Goal: Transaction & Acquisition: Book appointment/travel/reservation

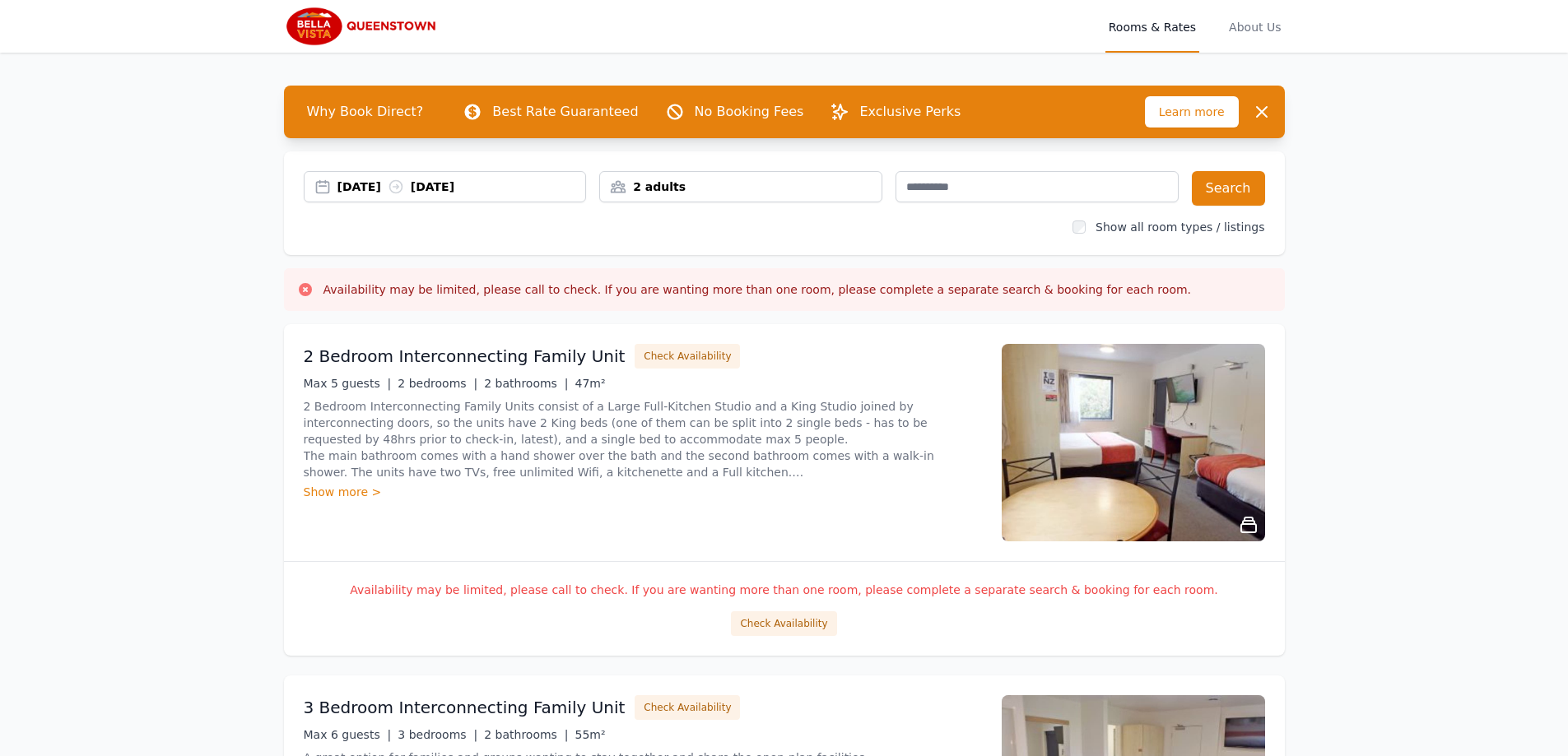
click at [847, 184] on div "2 adults" at bounding box center [741, 186] width 282 height 17
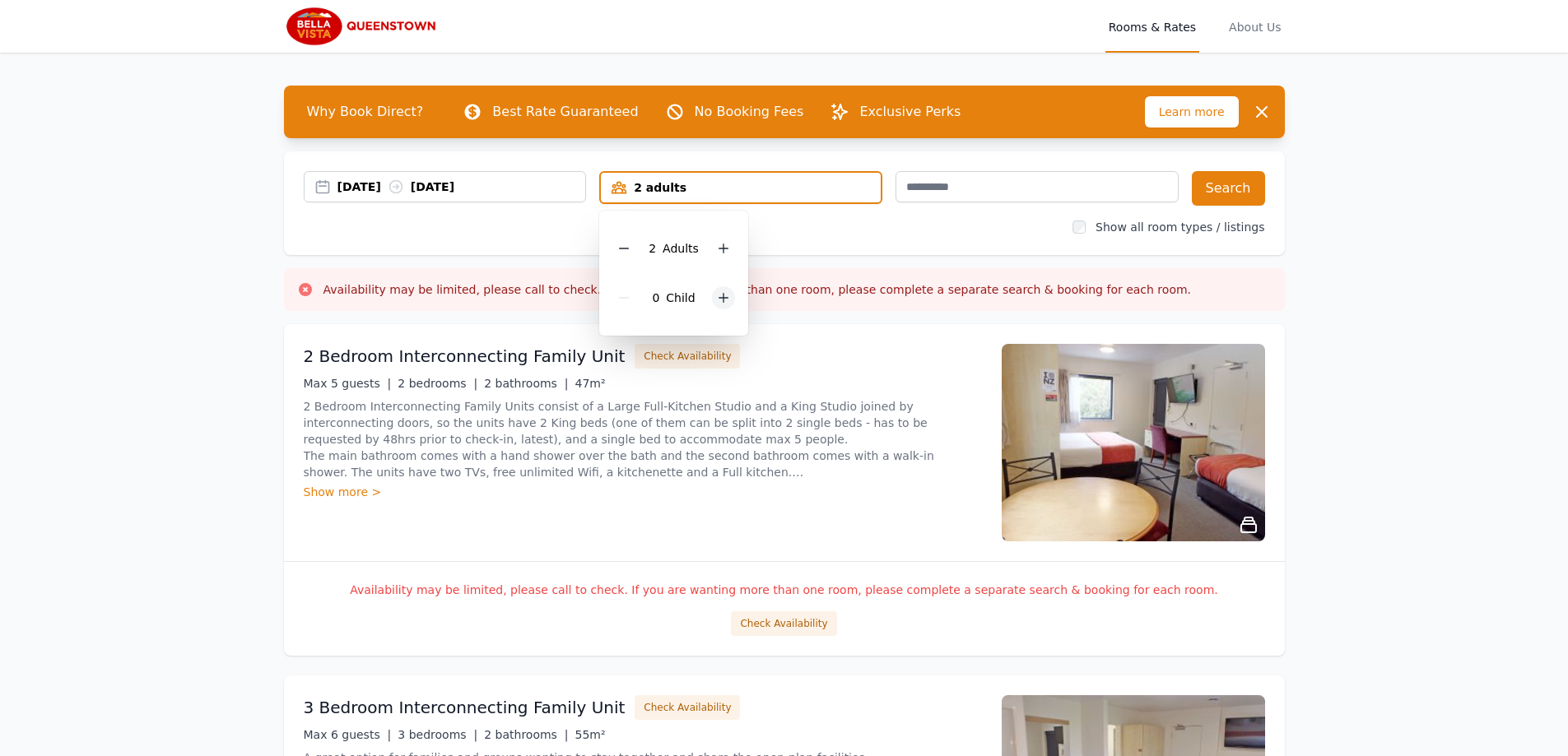
click at [729, 301] on div at bounding box center [723, 298] width 23 height 23
click at [724, 298] on icon at bounding box center [724, 298] width 9 height 9
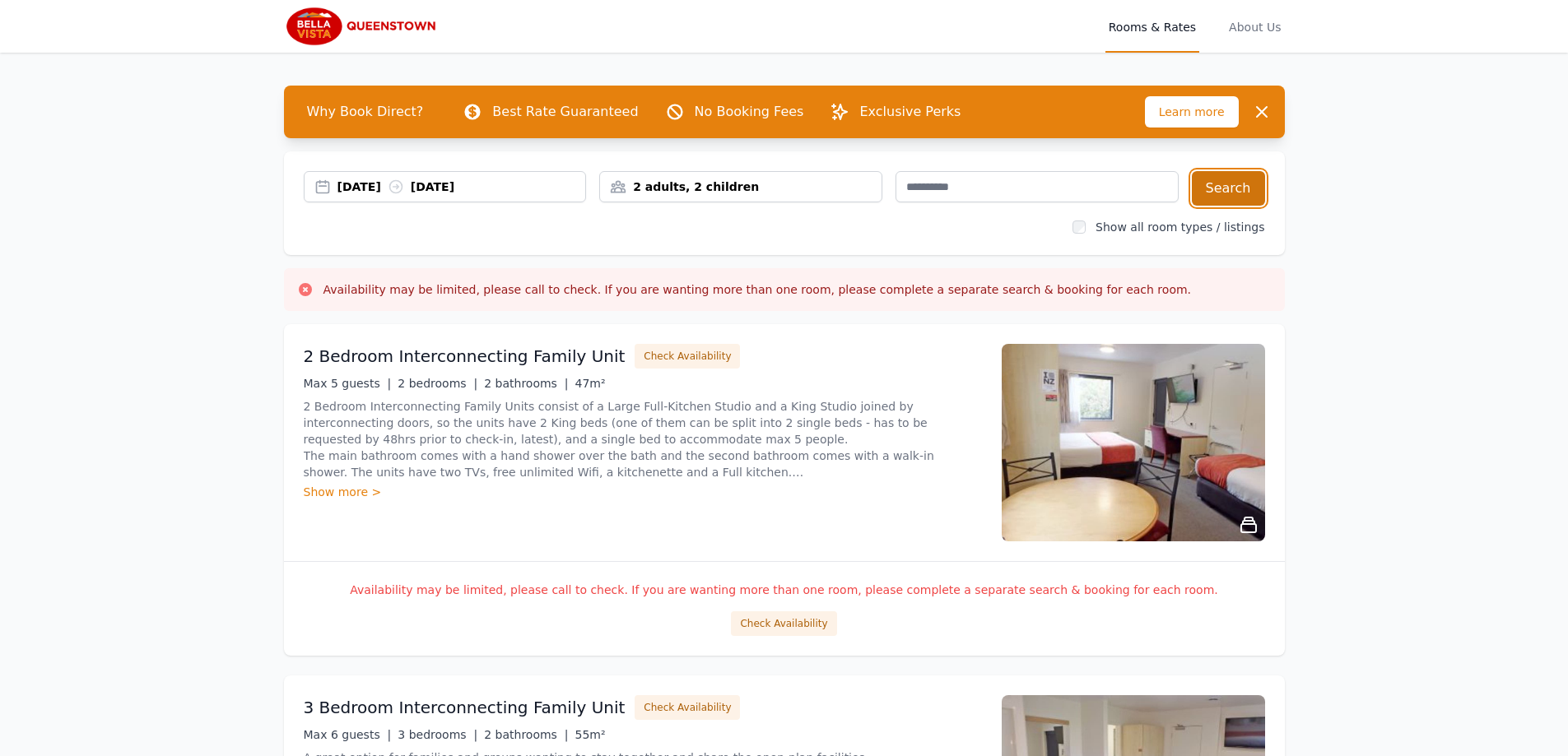
click at [1230, 186] on button "Search" at bounding box center [1229, 189] width 73 height 35
click at [484, 179] on div "[DATE] [DATE]" at bounding box center [462, 186] width 248 height 17
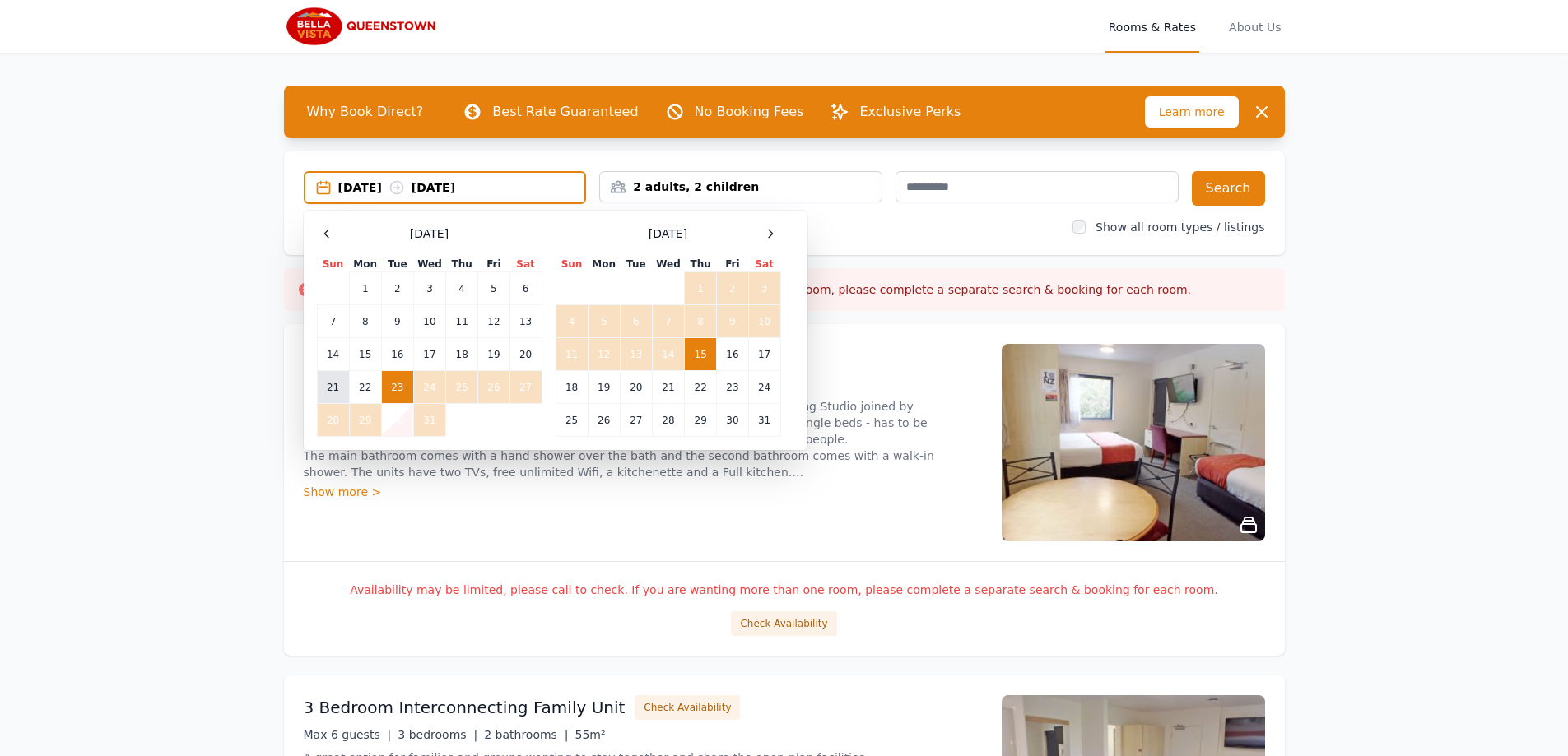
click at [338, 388] on td "21" at bounding box center [332, 387] width 32 height 33
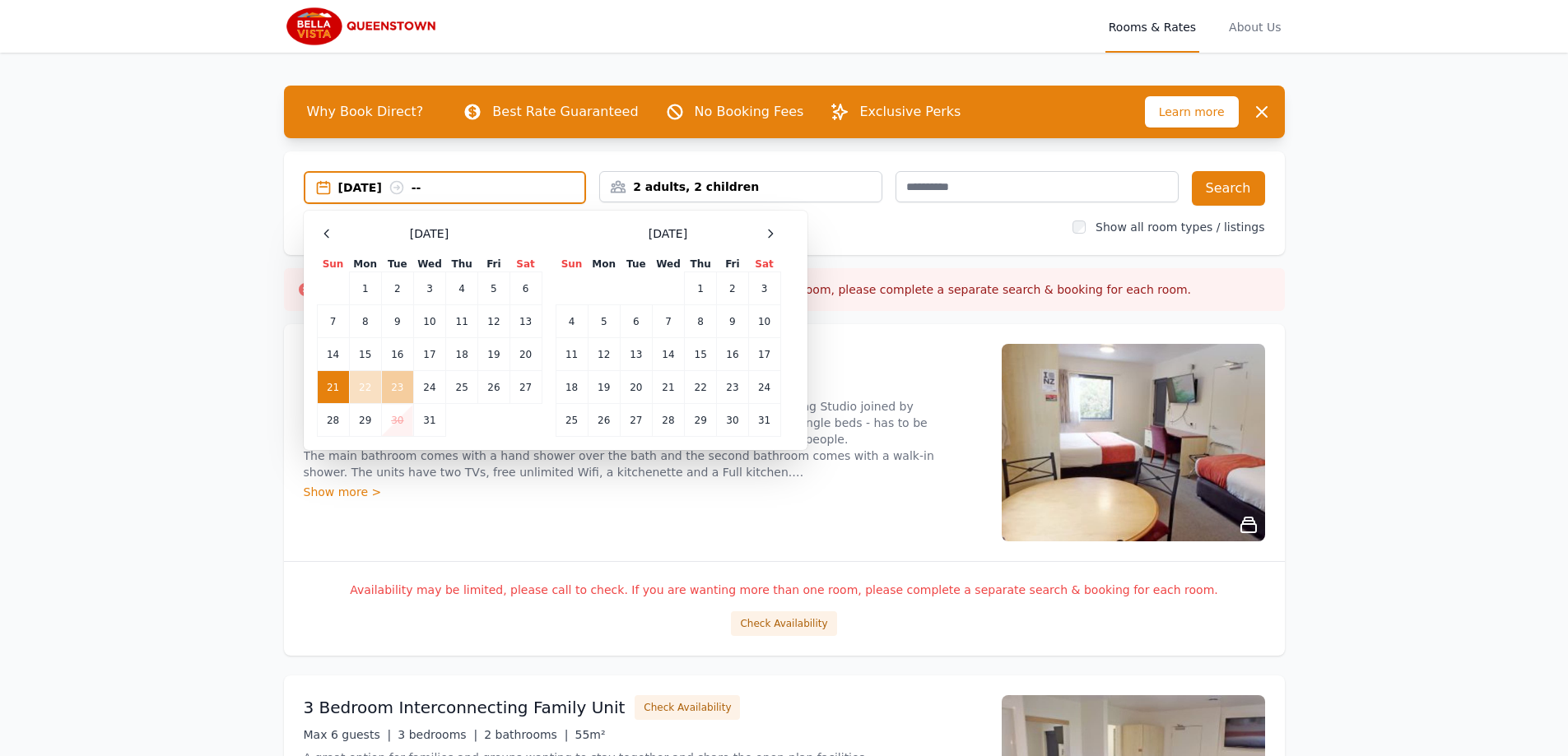
click at [391, 383] on td "23" at bounding box center [397, 387] width 32 height 33
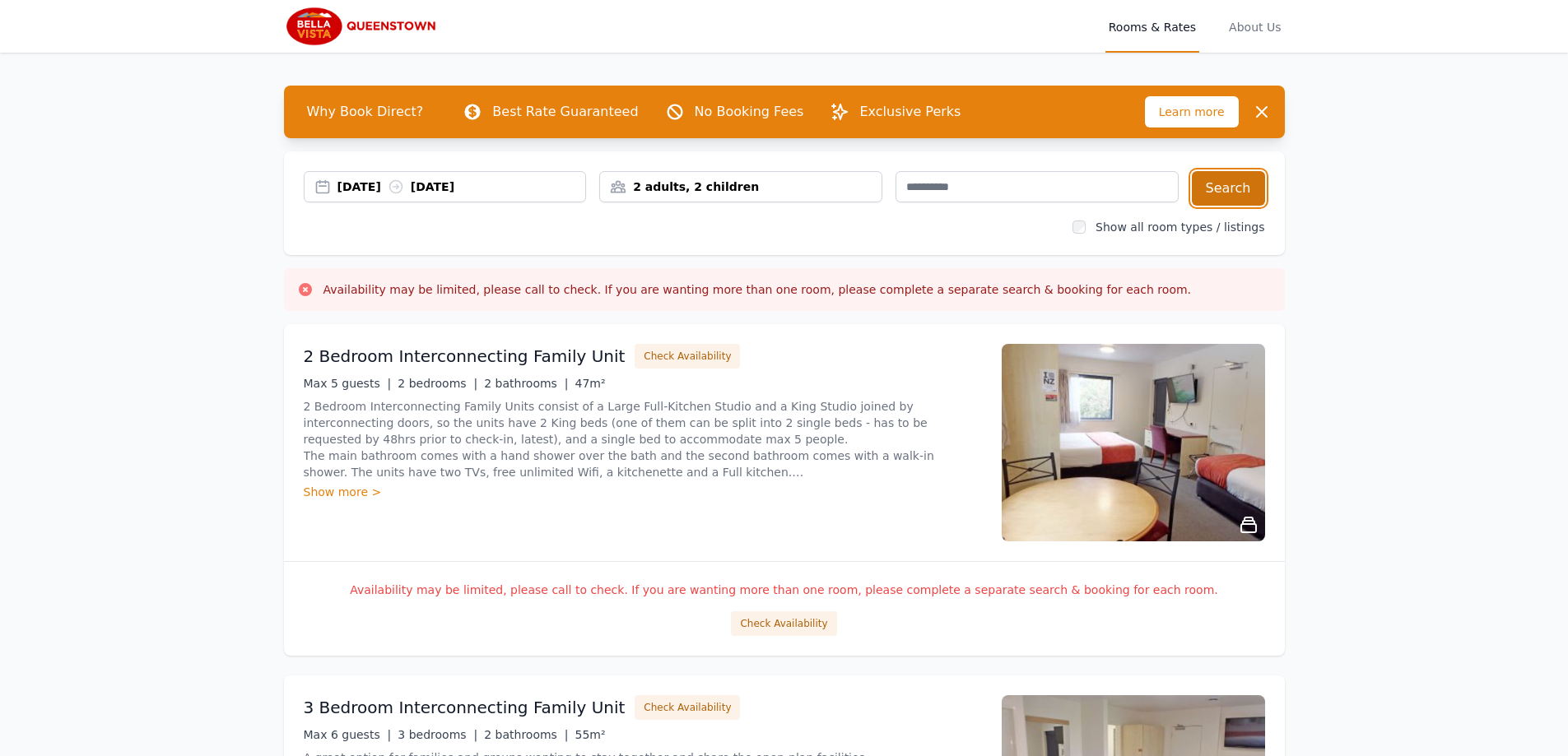
click at [1240, 197] on button "Search" at bounding box center [1229, 189] width 73 height 35
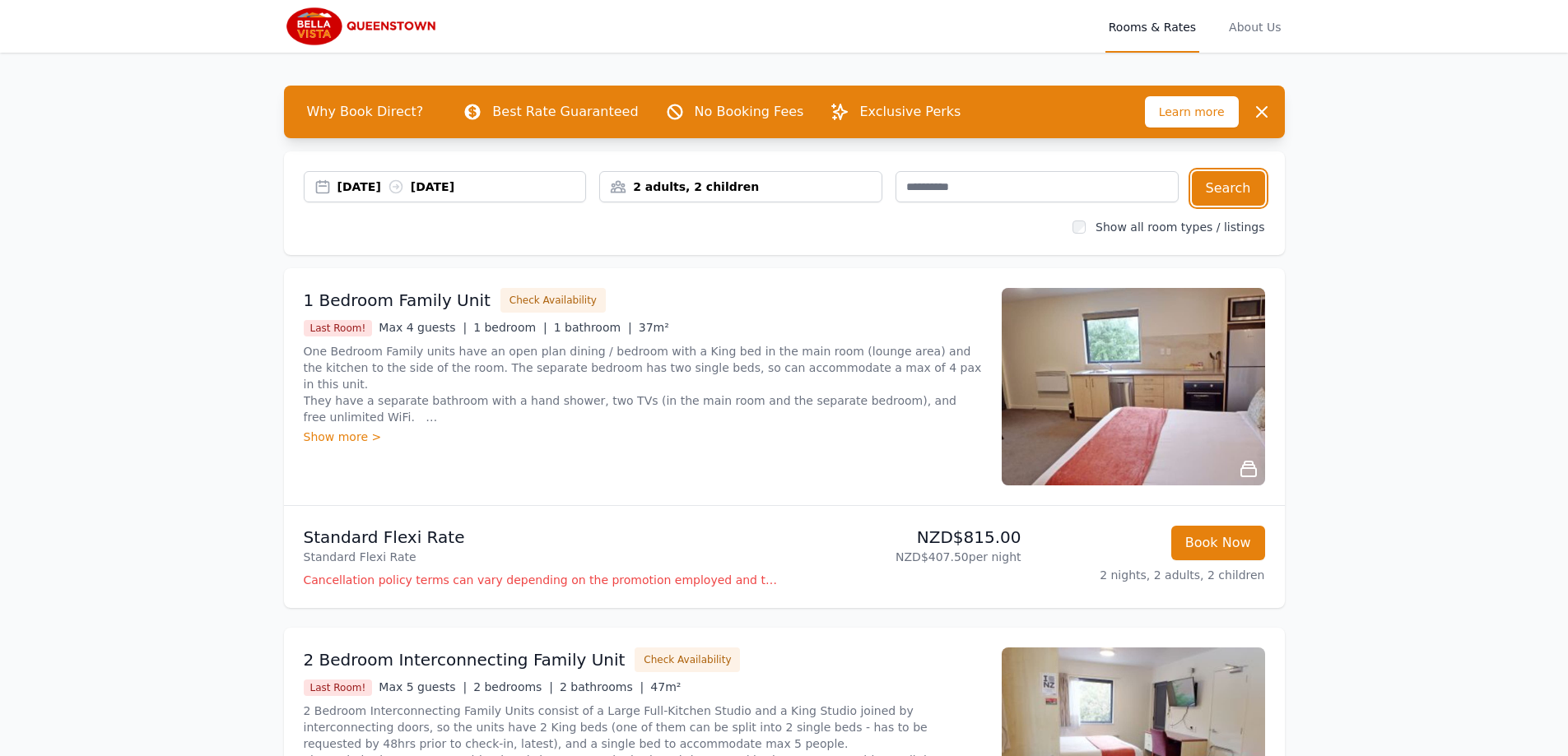
click at [455, 187] on div "[DATE] [DATE]" at bounding box center [462, 186] width 248 height 17
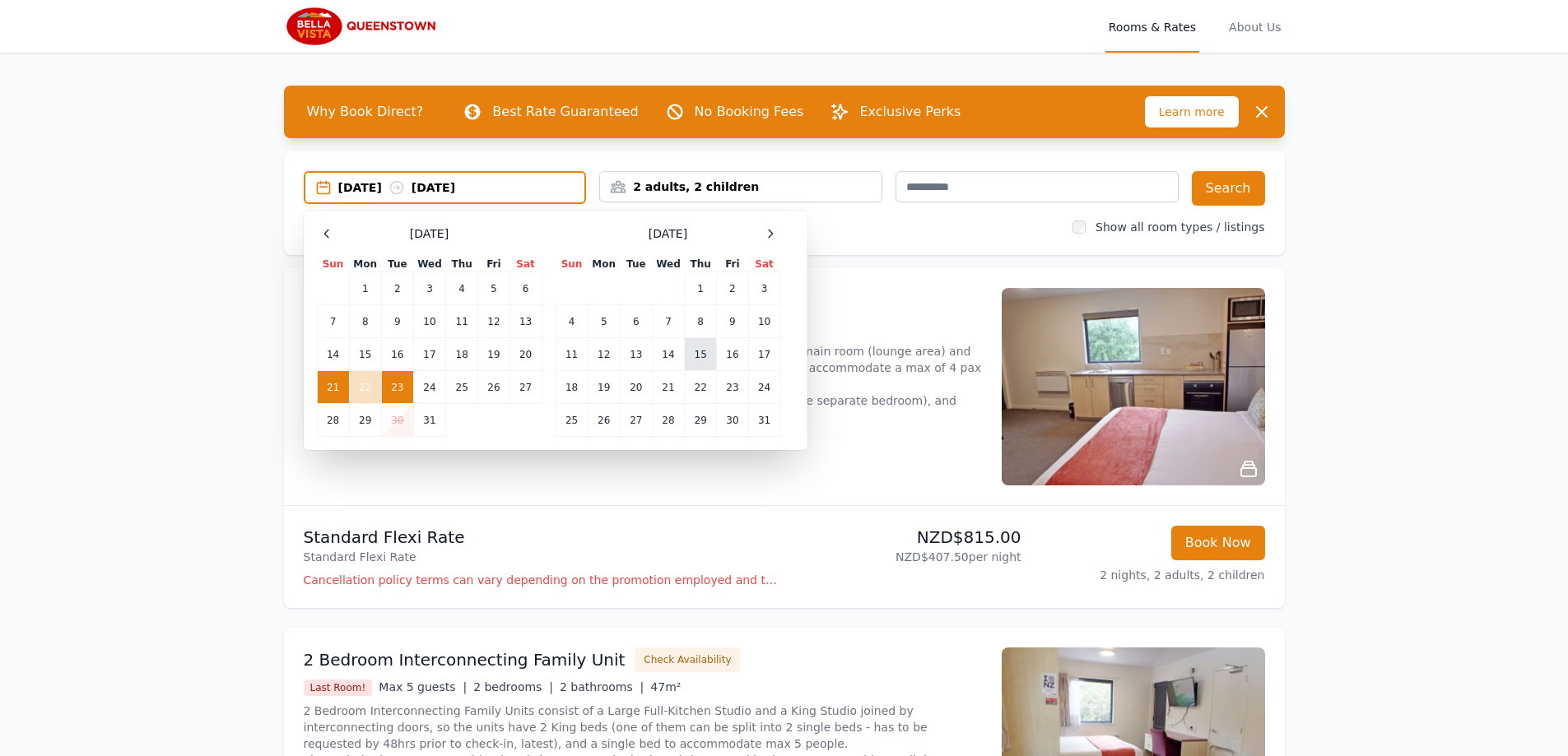
click at [696, 357] on td "15" at bounding box center [700, 355] width 32 height 33
click at [759, 361] on td "17" at bounding box center [763, 355] width 32 height 33
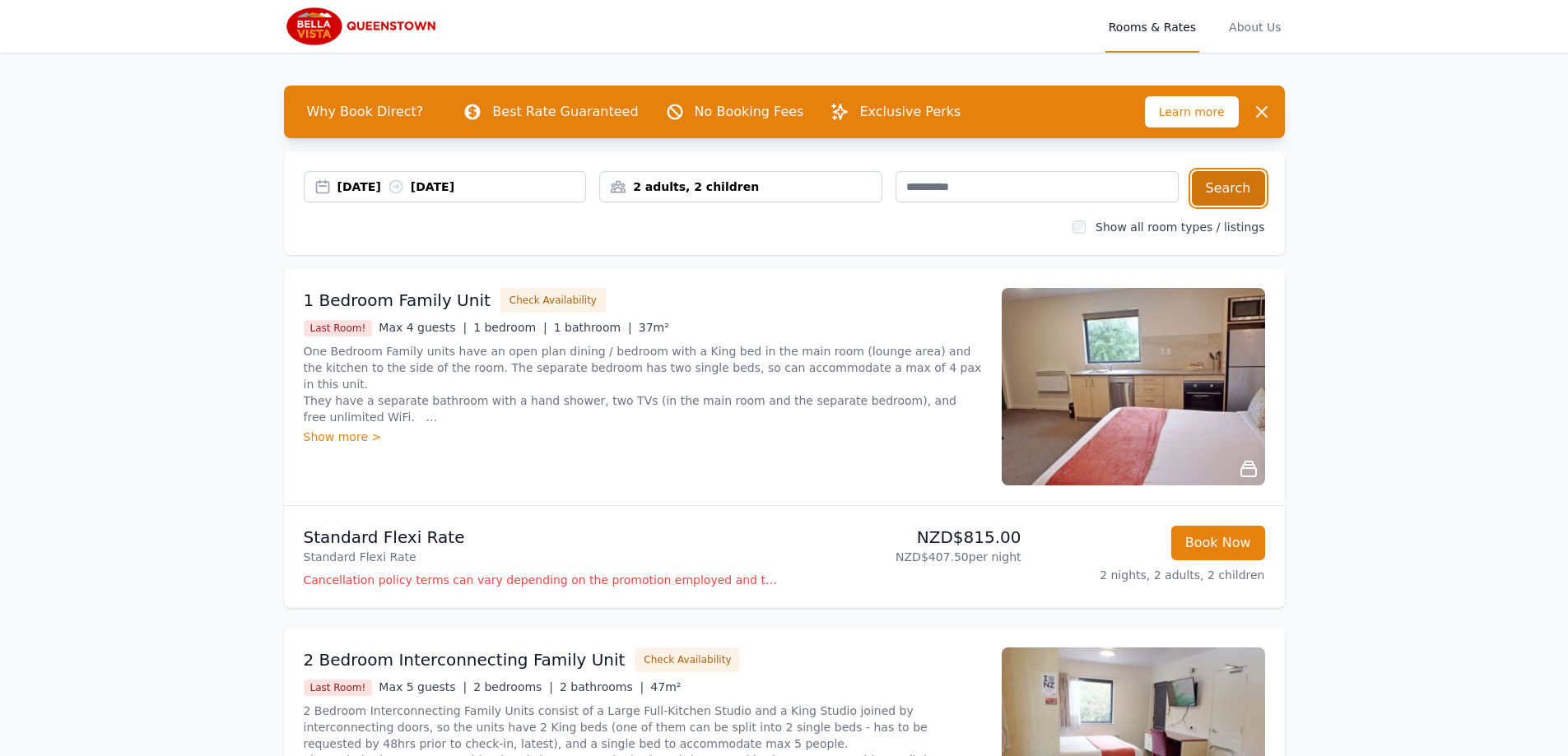
click at [1226, 179] on button "Search" at bounding box center [1229, 189] width 73 height 35
click at [1116, 359] on img at bounding box center [1132, 386] width 263 height 198
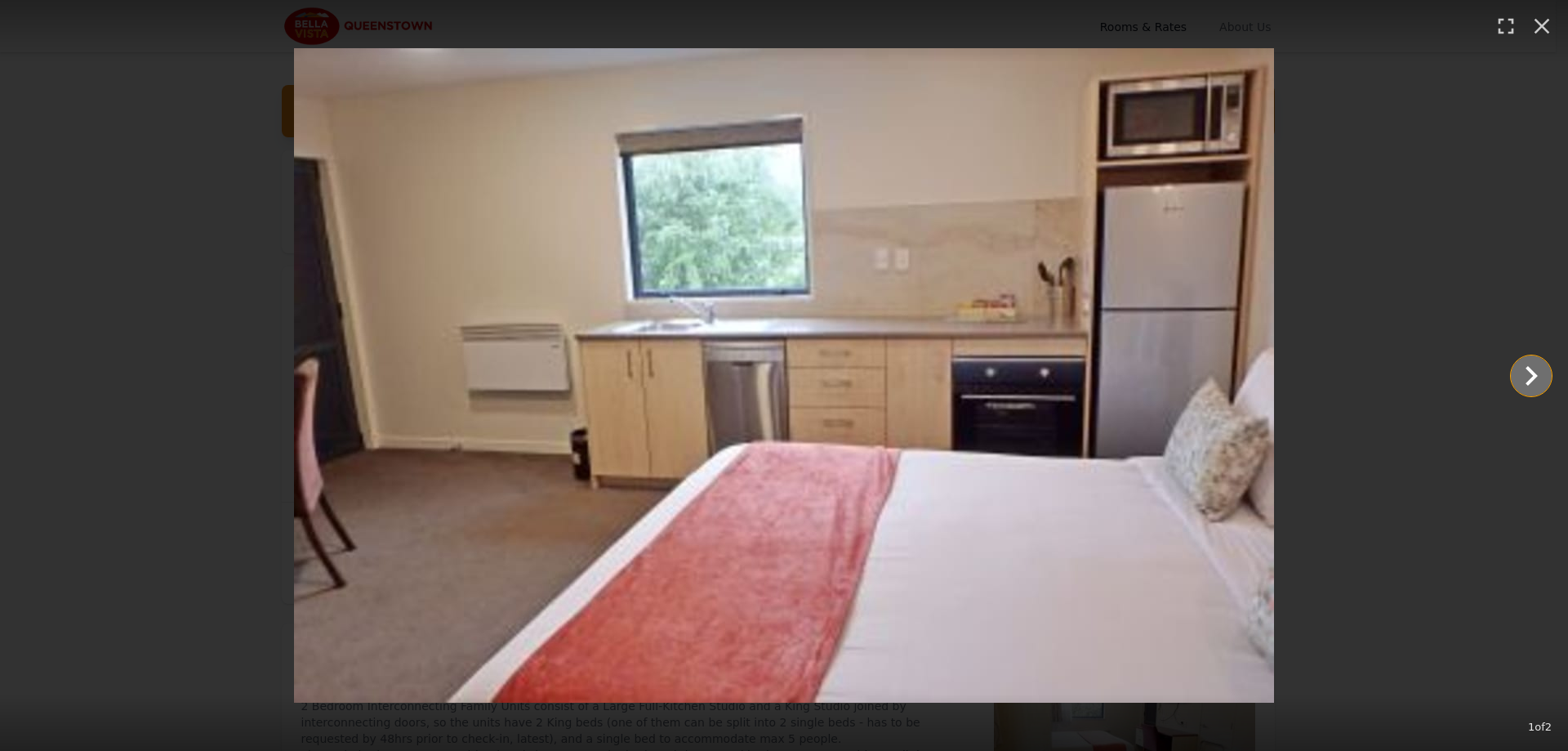
click at [1540, 383] on icon "Show slide 2 of 2" at bounding box center [1531, 375] width 39 height 39
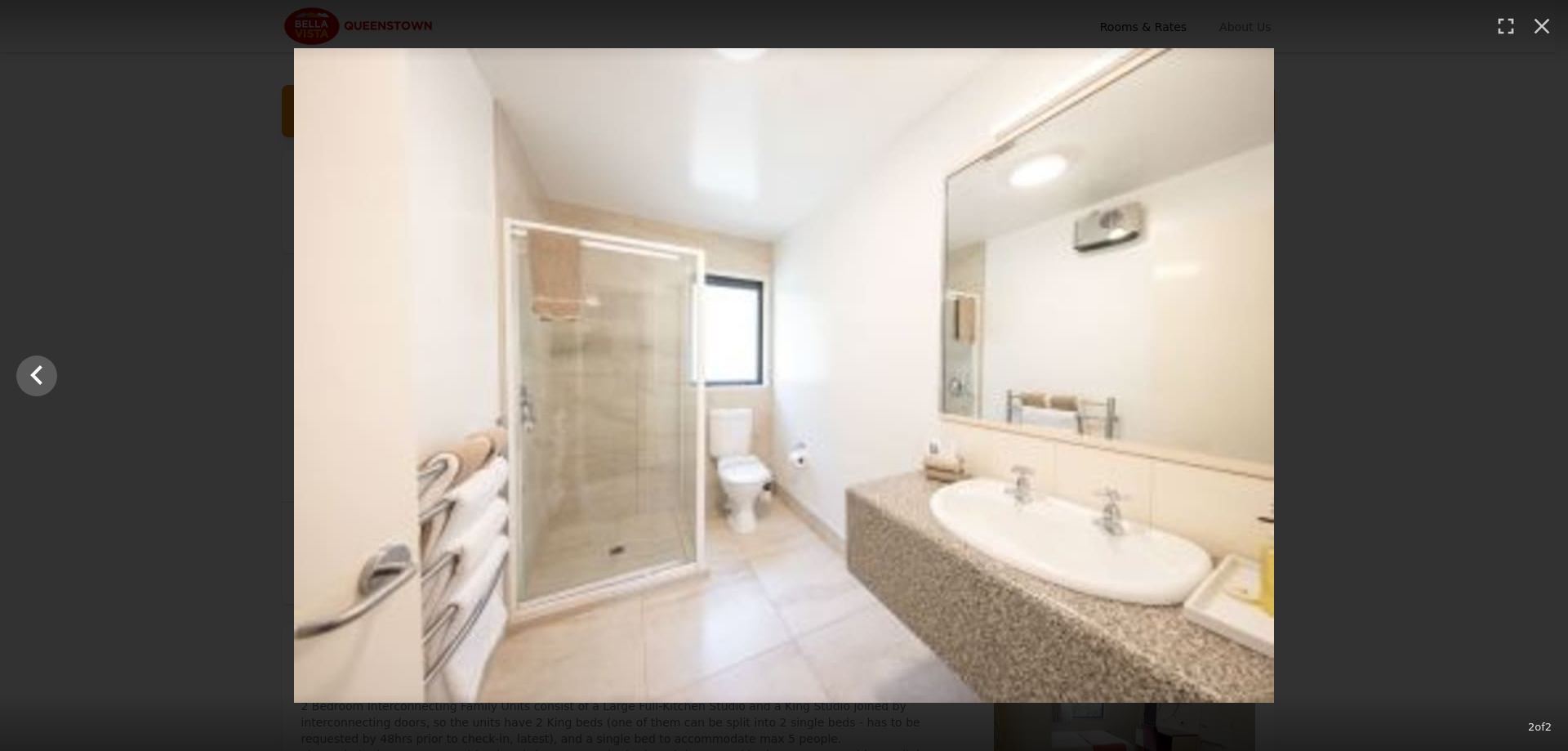
click at [1515, 384] on div at bounding box center [784, 376] width 1568 height 655
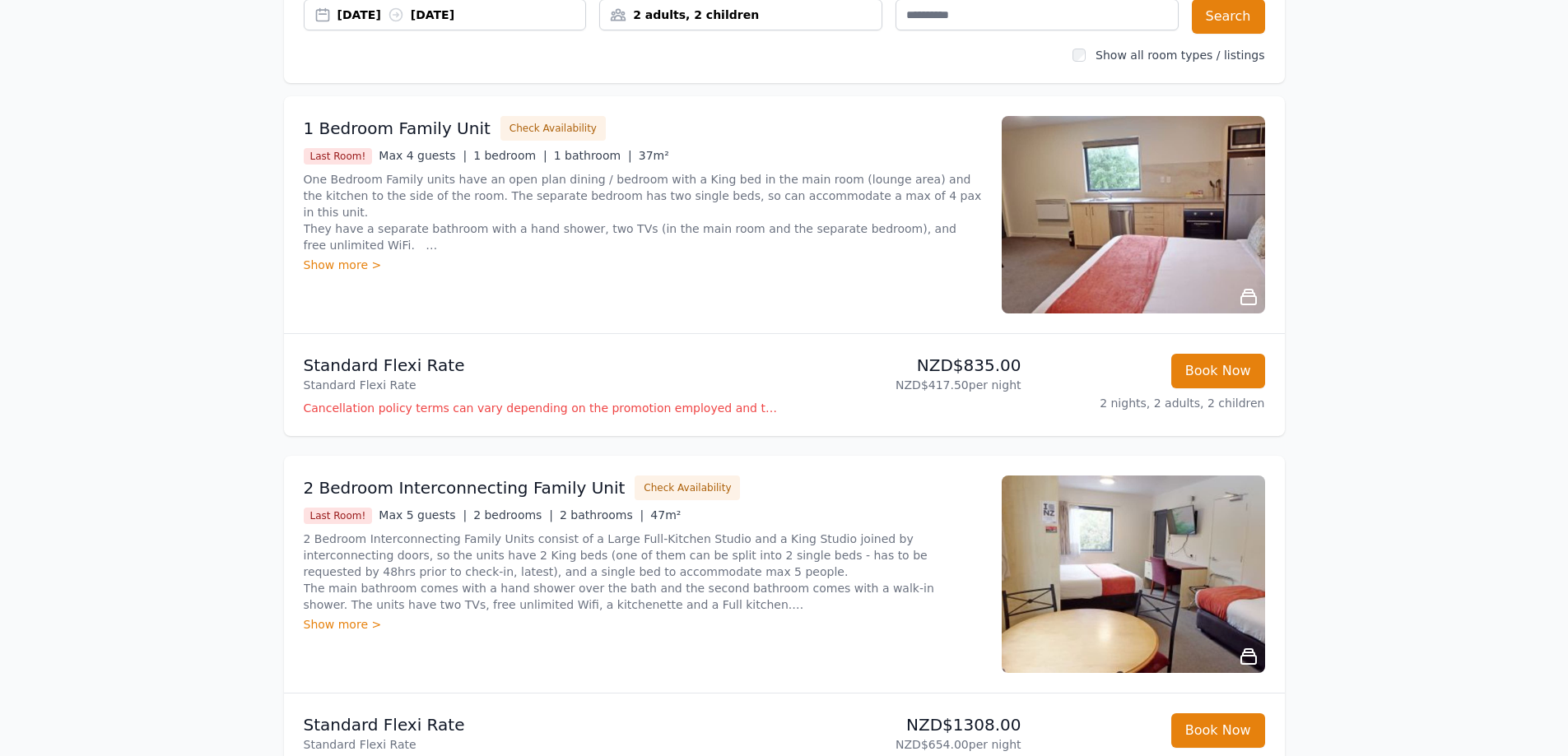
scroll to position [164, 0]
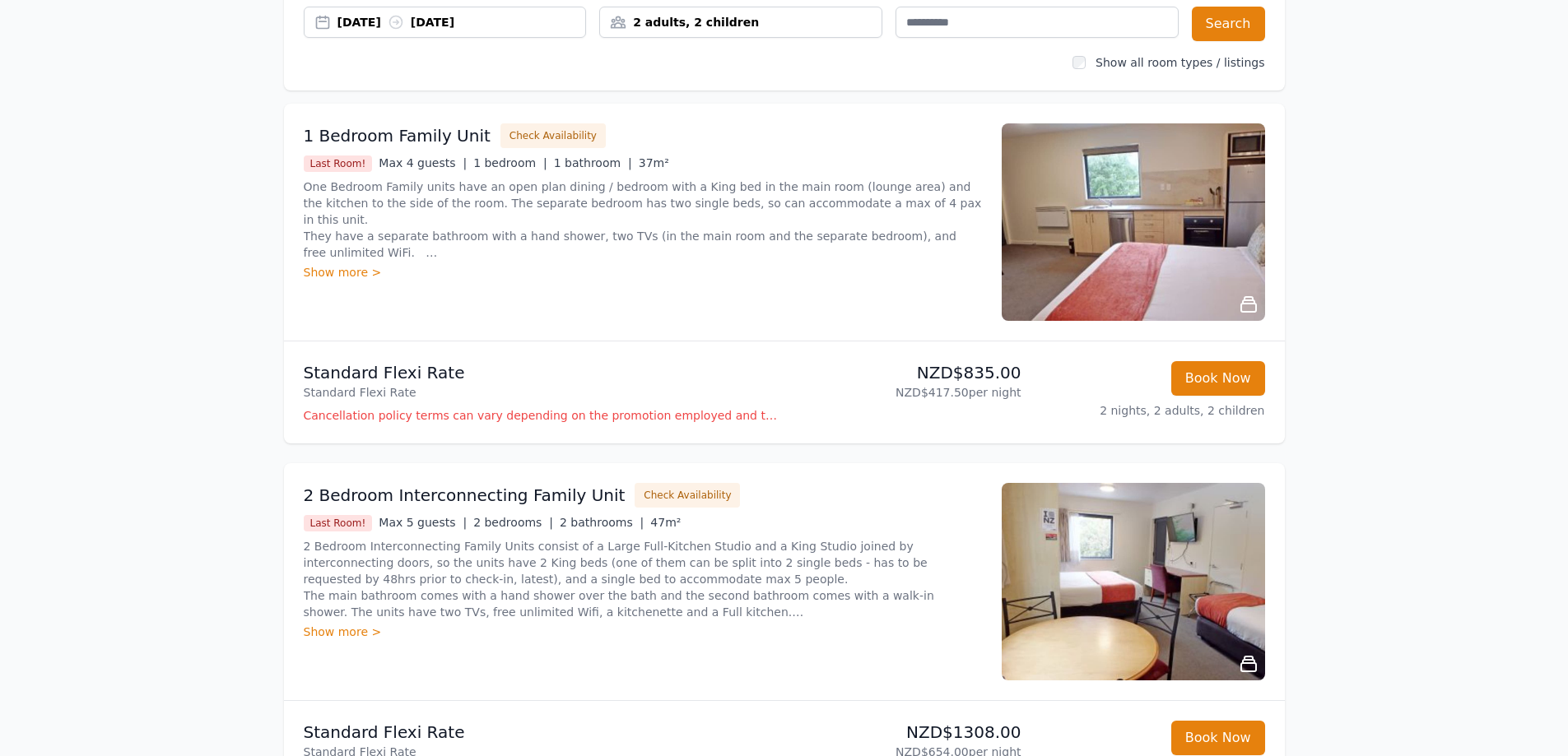
click at [436, 141] on h3 "1 Bedroom Family Unit" at bounding box center [397, 135] width 187 height 23
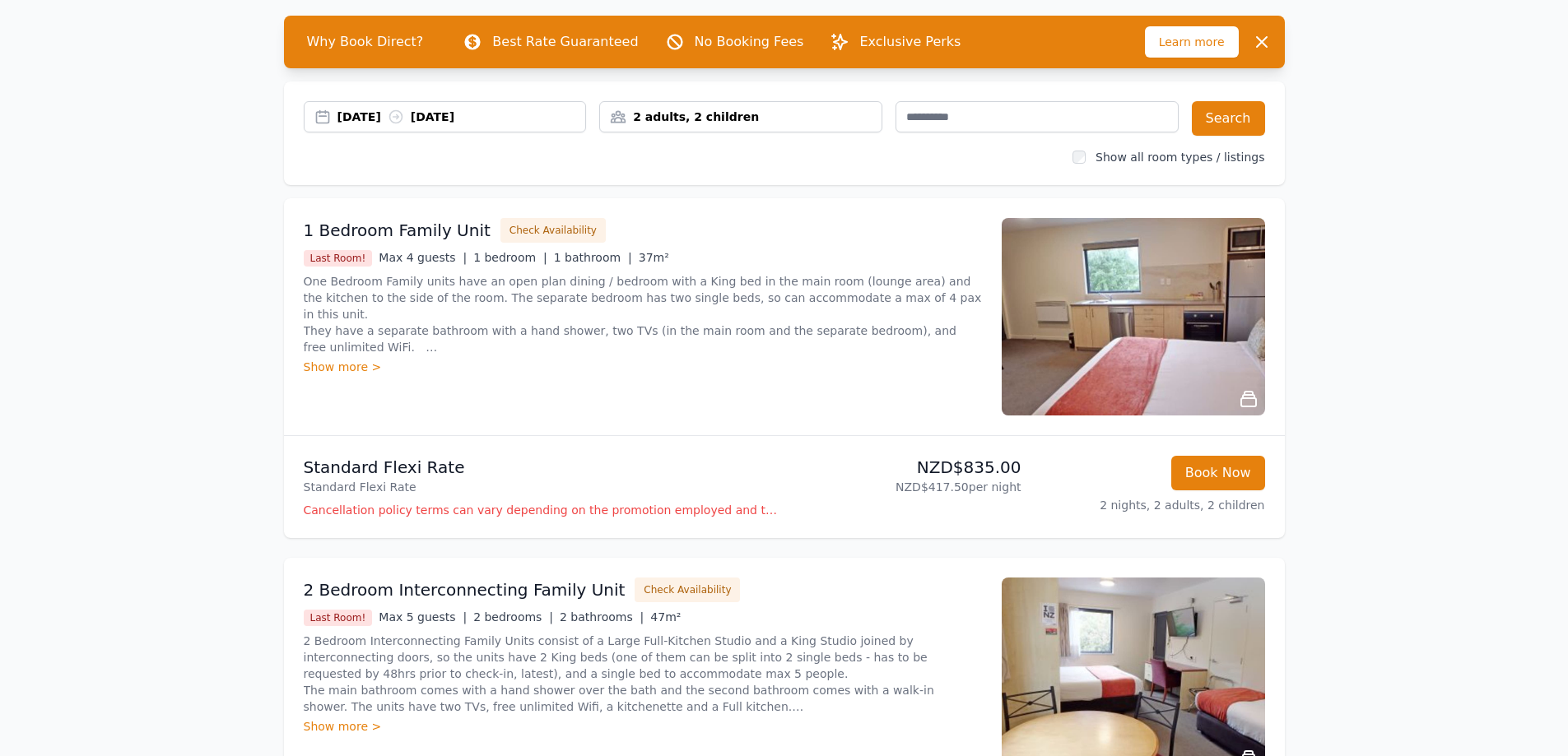
scroll to position [0, 0]
